Goal: Task Accomplishment & Management: Manage account settings

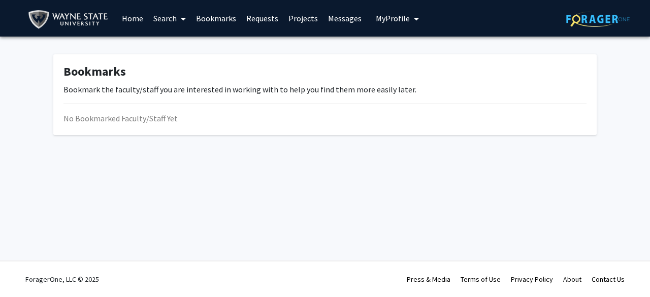
click at [323, 16] on link "Messages" at bounding box center [345, 19] width 44 height 36
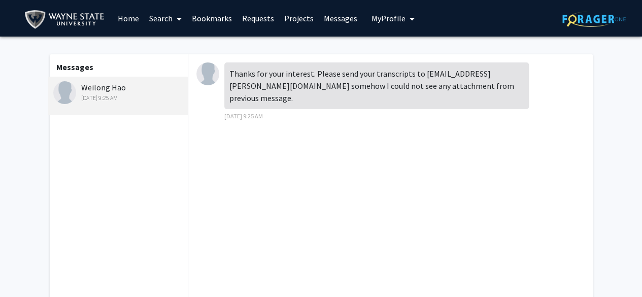
click at [323, 16] on span "My Profile" at bounding box center [388, 18] width 34 height 10
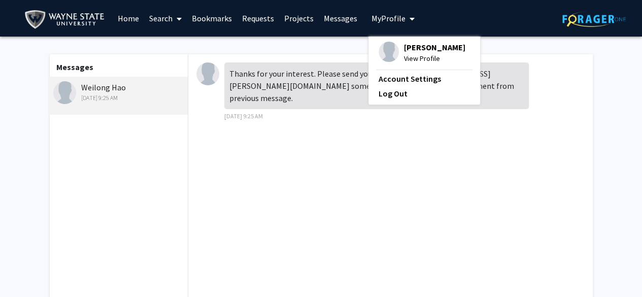
click at [323, 57] on span "View Profile" at bounding box center [434, 58] width 61 height 11
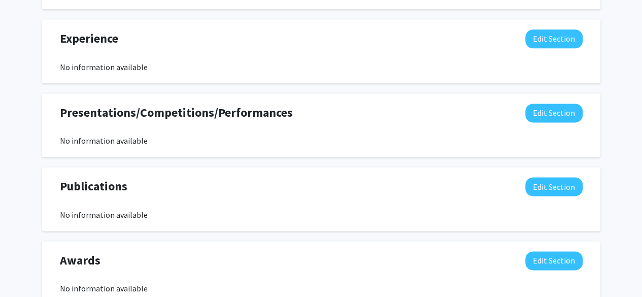
scroll to position [636, 0]
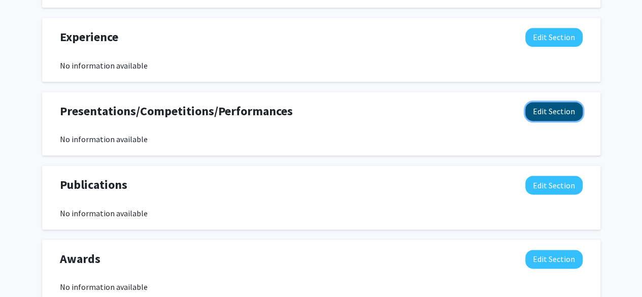
click at [323, 111] on button "Edit Section" at bounding box center [553, 111] width 57 height 19
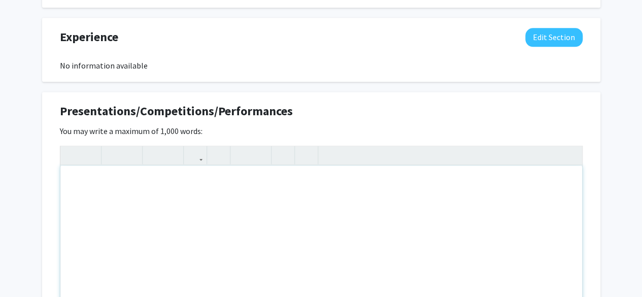
click at [297, 238] on div "Note to users with screen readers: Please deactivate our accessibility plugin f…" at bounding box center [321, 241] width 522 height 152
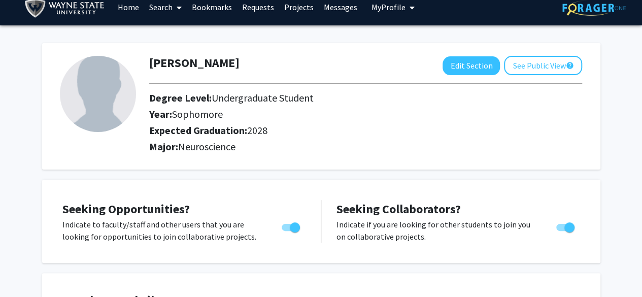
scroll to position [0, 0]
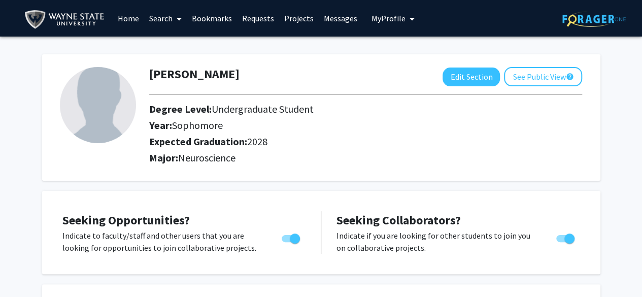
click at [120, 99] on img at bounding box center [98, 105] width 76 height 76
click at [323, 80] on button "See Public View help" at bounding box center [543, 76] width 78 height 19
